Goal: Task Accomplishment & Management: Complete application form

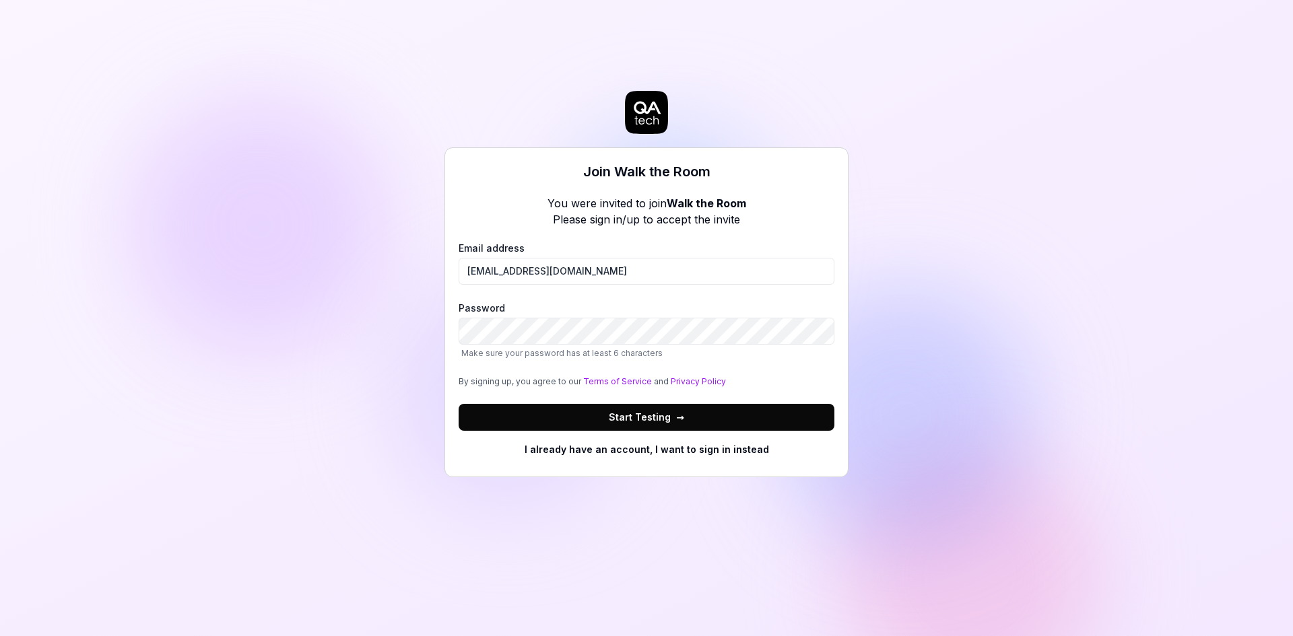
click at [597, 417] on button "Start Testing →" at bounding box center [647, 417] width 376 height 27
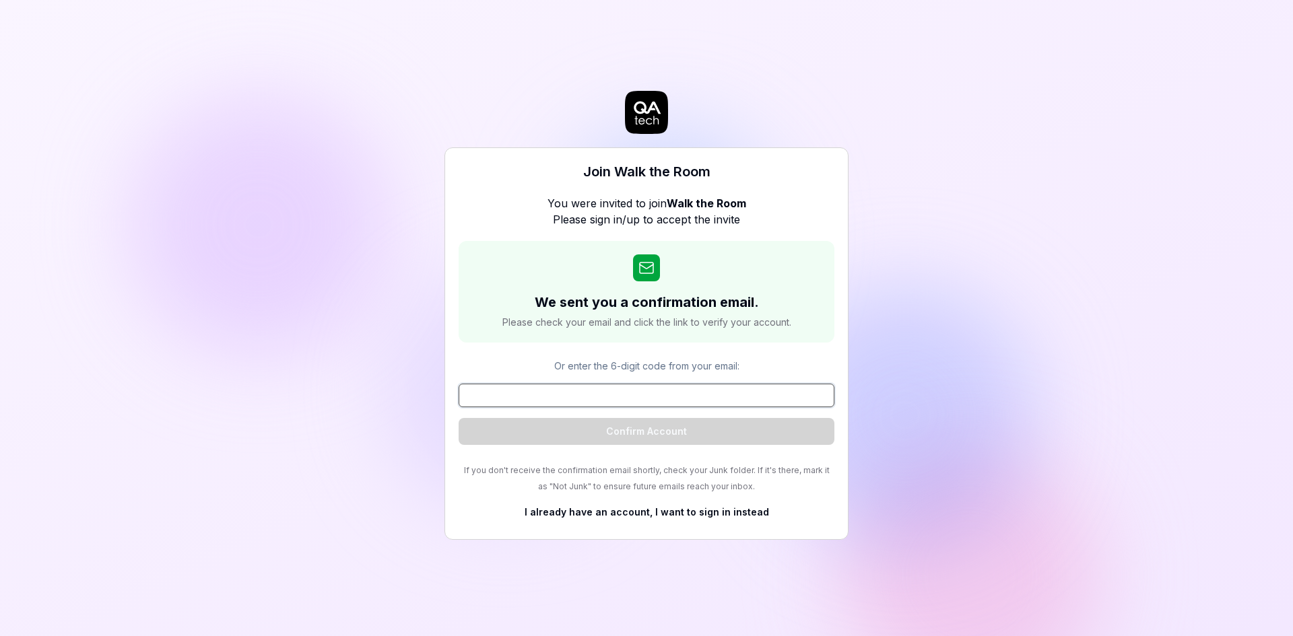
click at [614, 399] on input at bounding box center [647, 396] width 376 height 24
paste input "870476"
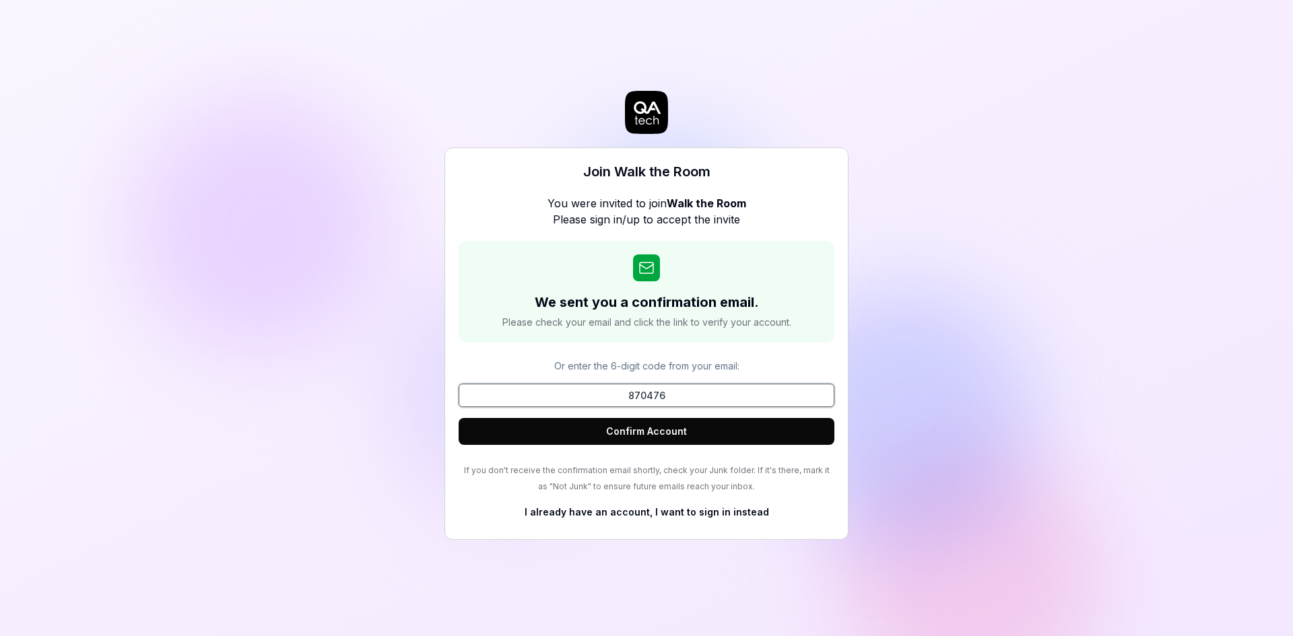
type input "870476"
click at [652, 428] on button "Confirm Account" at bounding box center [647, 431] width 376 height 27
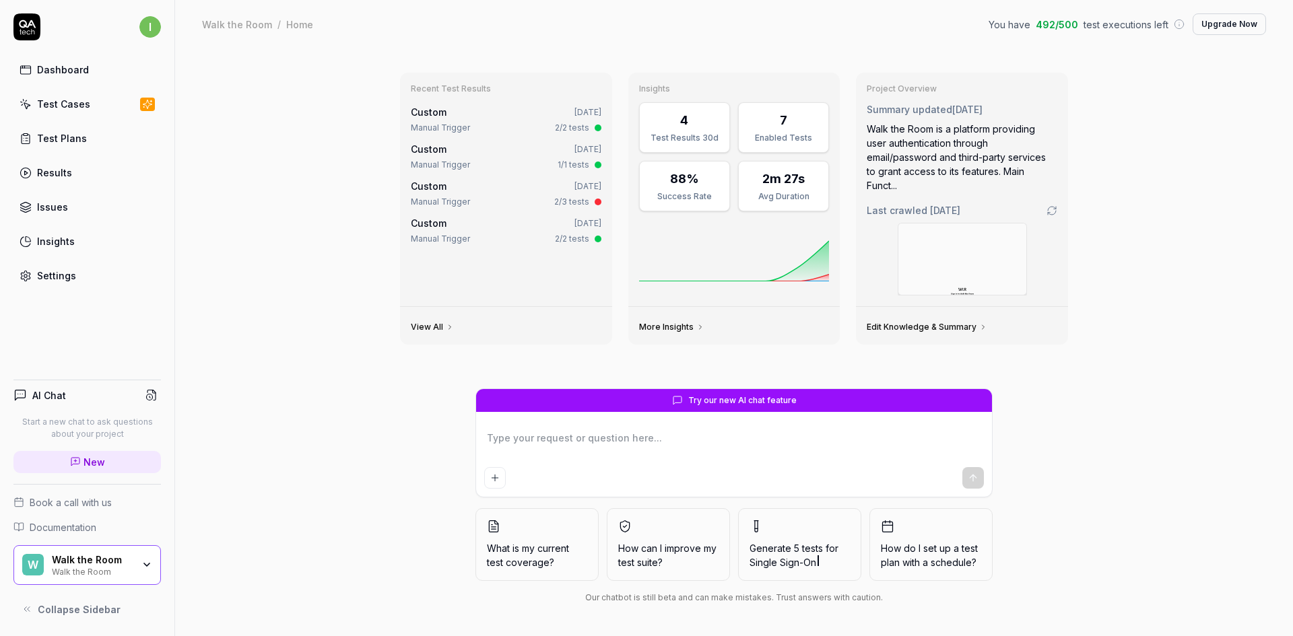
type textarea "*"
